Goal: Find specific page/section: Find specific page/section

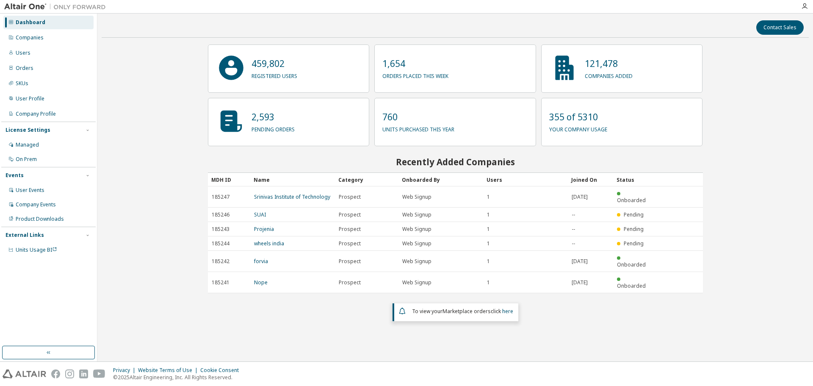
click at [27, 44] on div "Dashboard Companies Users Orders SKUs User Profile Company Profile License Sett…" at bounding box center [48, 136] width 94 height 243
click at [27, 35] on div "Companies" at bounding box center [30, 37] width 28 height 7
